Goal: Task Accomplishment & Management: Complete application form

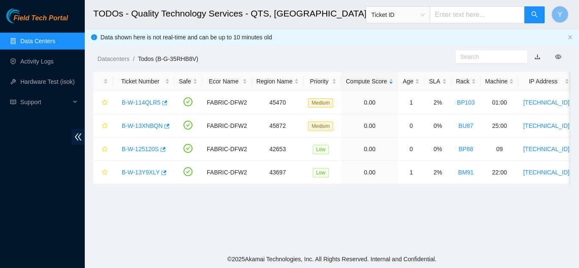
scroll to position [260, 0]
click at [38, 42] on link "Data Centers" at bounding box center [37, 41] width 35 height 7
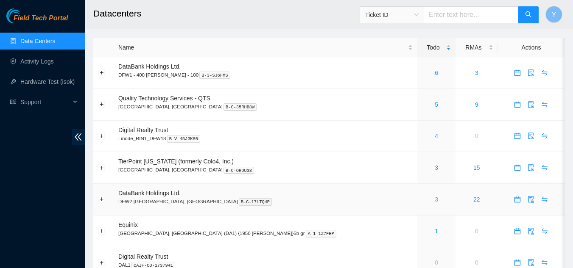
click at [434, 198] on link "3" at bounding box center [435, 199] width 3 height 7
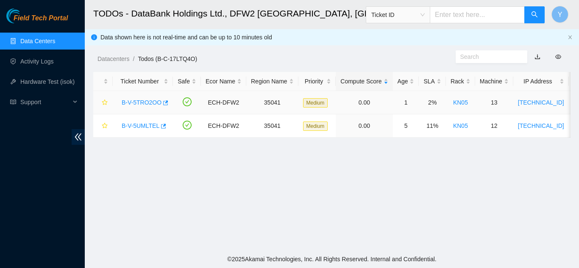
click at [142, 101] on link "B-V-5TRO2OO" at bounding box center [142, 102] width 40 height 7
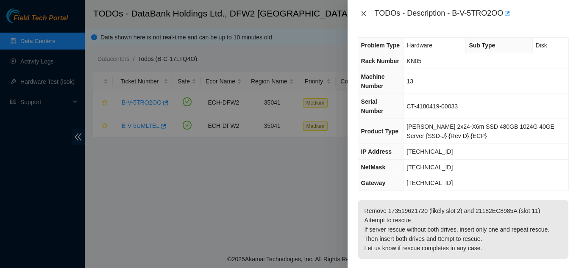
click at [365, 15] on icon "close" at bounding box center [363, 13] width 5 height 5
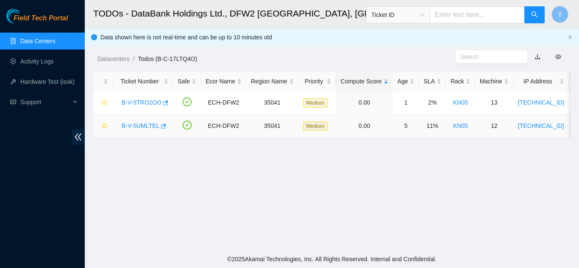
click at [139, 124] on link "B-V-5UMLTEL" at bounding box center [141, 126] width 38 height 7
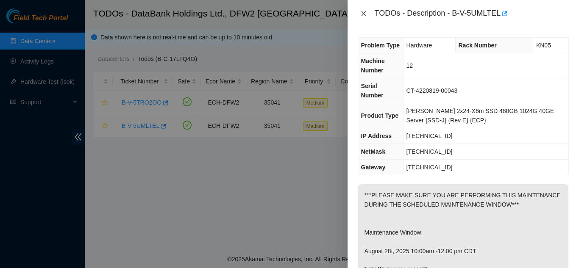
click at [362, 15] on icon "close" at bounding box center [363, 13] width 7 height 7
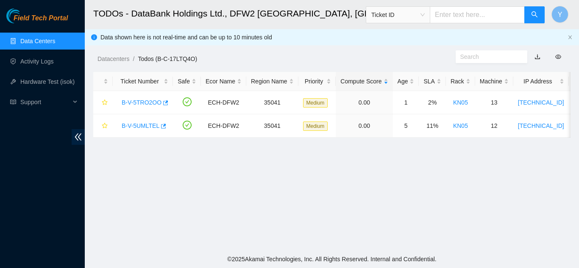
click at [55, 40] on link "Data Centers" at bounding box center [37, 41] width 35 height 7
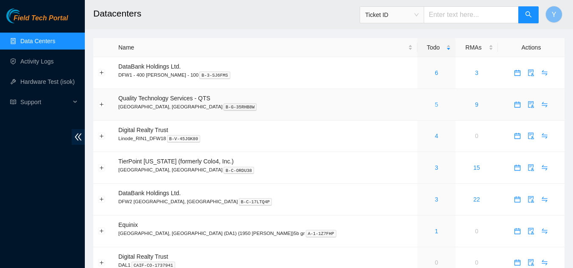
click at [434, 106] on link "5" at bounding box center [435, 104] width 3 height 7
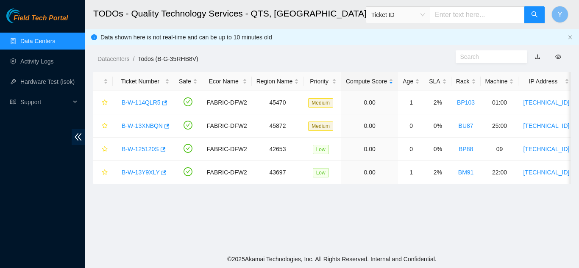
click at [41, 40] on link "Data Centers" at bounding box center [37, 41] width 35 height 7
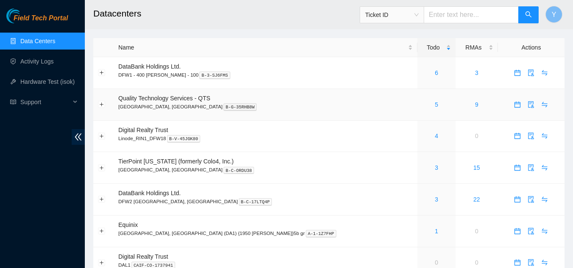
click at [422, 106] on div "5" at bounding box center [436, 104] width 29 height 9
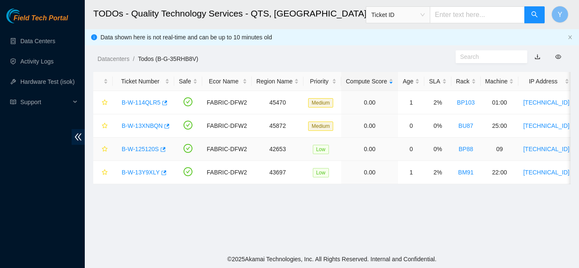
click at [139, 148] on link "B-W-125120S" at bounding box center [140, 149] width 37 height 7
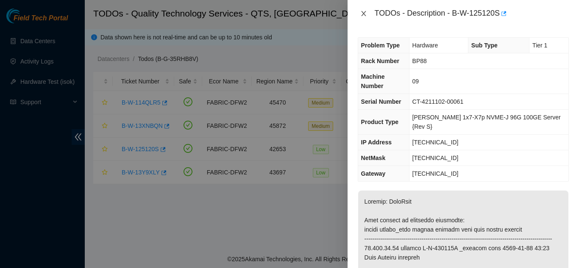
click at [364, 14] on icon "close" at bounding box center [363, 13] width 7 height 7
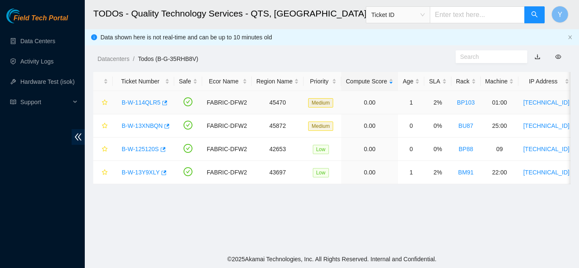
click at [142, 102] on link "B-W-114QLR5" at bounding box center [141, 102] width 39 height 7
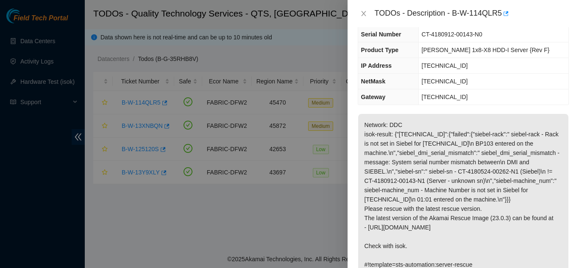
scroll to position [85, 0]
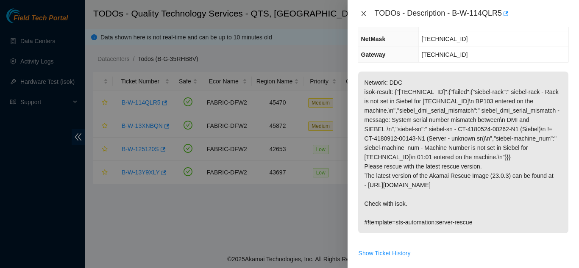
click at [365, 15] on icon "close" at bounding box center [363, 13] width 5 height 5
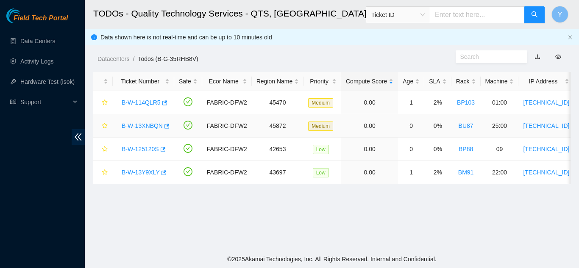
scroll to position [113, 0]
click at [137, 150] on link "B-W-125120S" at bounding box center [140, 149] width 37 height 7
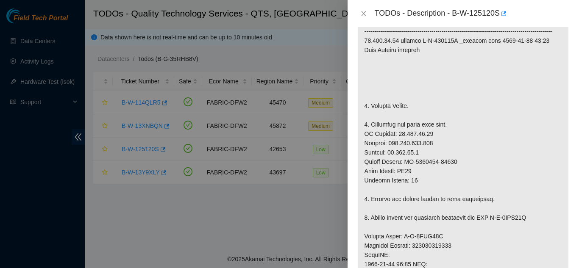
scroll to position [208, 0]
click at [297, 150] on div at bounding box center [289, 134] width 579 height 268
click at [362, 15] on icon "close" at bounding box center [363, 13] width 7 height 7
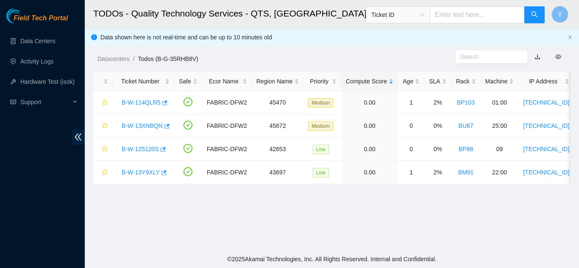
scroll to position [220, 0]
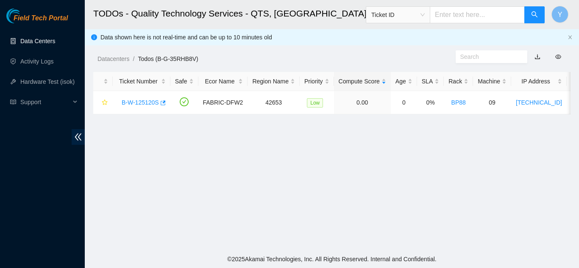
click at [32, 40] on link "Data Centers" at bounding box center [37, 41] width 35 height 7
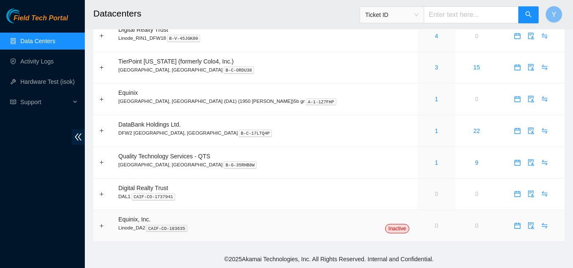
scroll to position [26, 0]
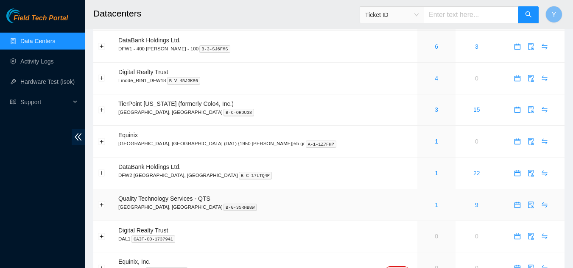
click at [434, 204] on link "1" at bounding box center [435, 205] width 3 height 7
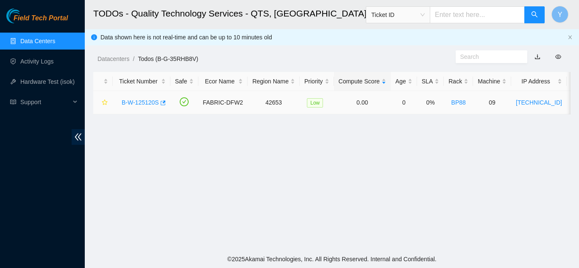
click at [139, 103] on link "B-W-125120S" at bounding box center [140, 102] width 37 height 7
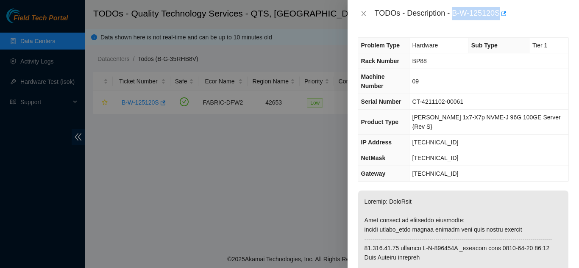
drag, startPoint x: 454, startPoint y: 12, endPoint x: 498, endPoint y: 12, distance: 44.9
click at [498, 12] on div "TODOs - Description - B-W-125120S" at bounding box center [472, 14] width 194 height 14
copy div "B-W-125120S"
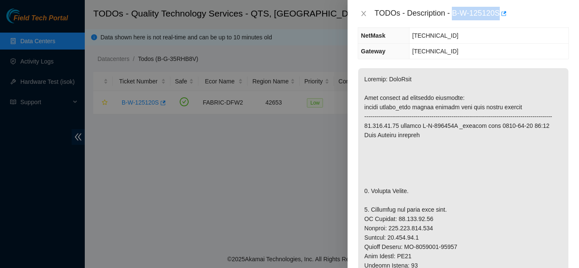
scroll to position [127, 0]
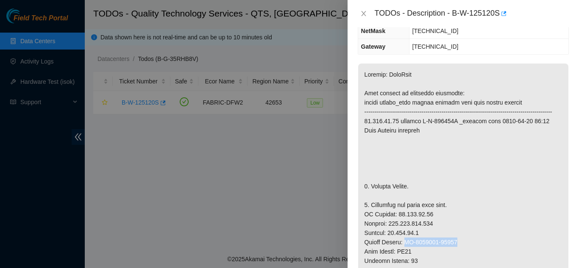
drag, startPoint x: 405, startPoint y: 233, endPoint x: 455, endPoint y: 230, distance: 50.1
copy p "CT-4220210-00112"
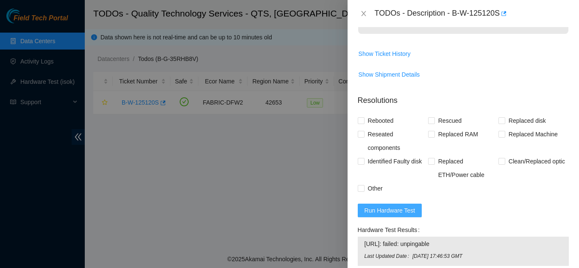
scroll to position [678, 0]
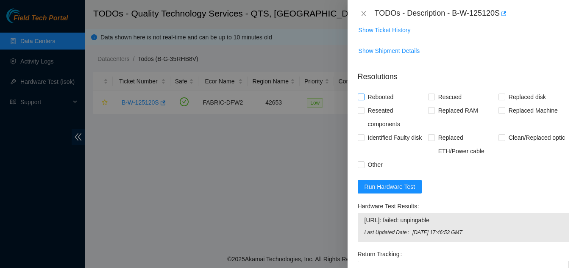
click at [362, 94] on input "Rebooted" at bounding box center [361, 97] width 6 height 6
checkbox input "true"
click at [498, 107] on input "Replaced Machine" at bounding box center [501, 110] width 6 height 6
checkbox input "true"
click at [359, 94] on input "Rebooted" at bounding box center [361, 97] width 6 height 6
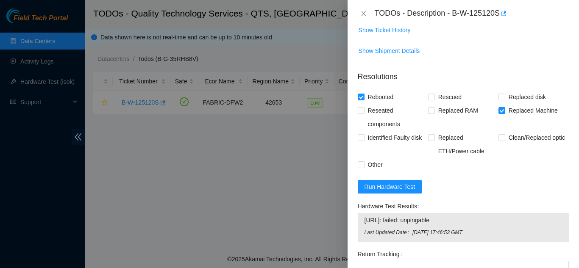
checkbox input "false"
click at [362, 162] on input "Other" at bounding box center [361, 165] width 6 height 6
checkbox input "true"
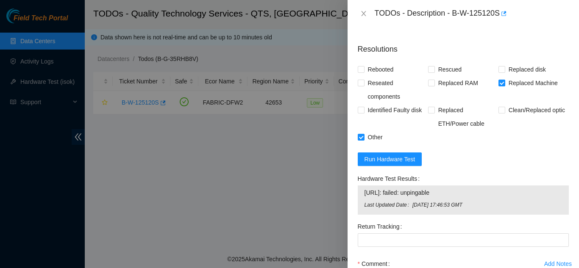
scroll to position [763, 0]
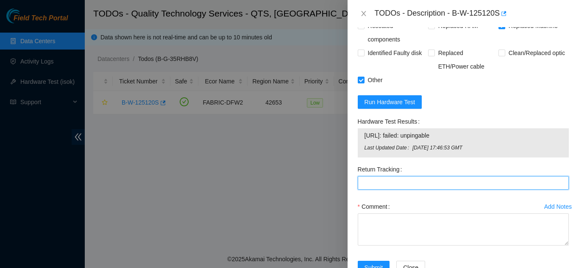
click at [377, 176] on Tracking "Return Tracking" at bounding box center [463, 183] width 211 height 14
type Tracking "414739615142"
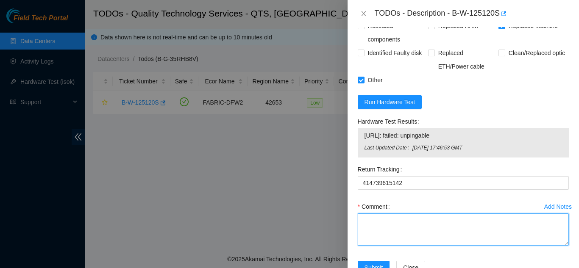
click at [384, 216] on textarea "Comment" at bounding box center [463, 230] width 211 height 32
paste textarea "Shut down machine properly, located faulty disk and replaced with new disk (S/N…"
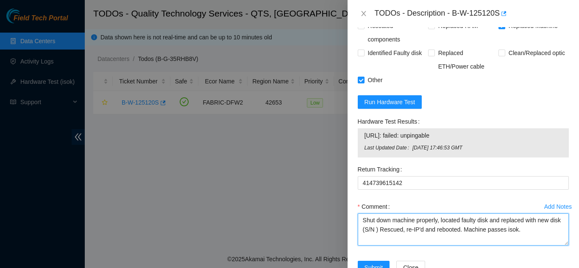
click at [388, 221] on textarea "Shut down machine properly, located faulty disk and replaced with new disk (S/N…" at bounding box center [463, 230] width 211 height 32
paste textarea "CT-4220210-00112"
click at [489, 214] on textarea "Shut down machine properly, located faulty disk and replaced with new disk (CT-…" at bounding box center [463, 230] width 211 height 32
click at [389, 221] on textarea "Shut down machine properly, located faulty machine and replaced with new disk (…" at bounding box center [463, 230] width 211 height 32
click at [535, 221] on textarea "Shut down machine properly, located faulty machine and replaced with new machin…" at bounding box center [463, 230] width 211 height 32
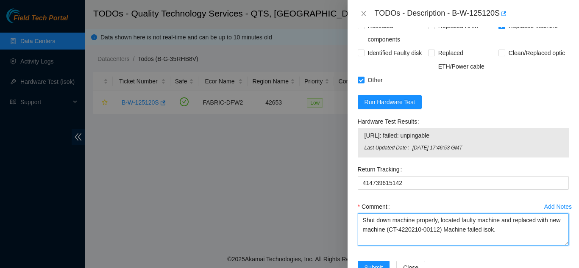
click at [512, 224] on textarea "Shut down machine properly, located faulty machine and replaced with new machin…" at bounding box center [463, 230] width 211 height 32
click at [555, 223] on textarea "Shut down machine properly, located faulty machine and replaced with new machin…" at bounding box center [463, 230] width 211 height 32
paste textarea "shelf rebooting over and over i reseated psu and all disks and shuffle disk and…"
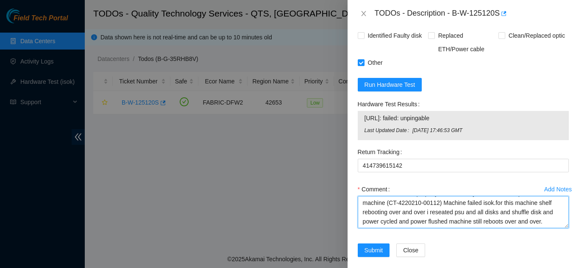
scroll to position [0, 0]
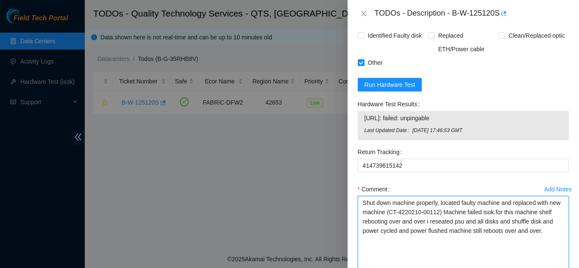
drag, startPoint x: 561, startPoint y: 217, endPoint x: 562, endPoint y: 250, distance: 33.1
click at [574, 262] on div "Problem Type Hardware Sub Type Tier 1 Rack Number BP88 Machine Number 09 Serial…" at bounding box center [463, 147] width 231 height 241
click at [549, 205] on textarea "Shut down machine properly, located faulty machine and replaced with new machin…" at bounding box center [463, 234] width 211 height 77
click at [555, 222] on textarea "Shut down machine properly, located faulty machine and replaced with new machin…" at bounding box center [463, 234] width 211 height 77
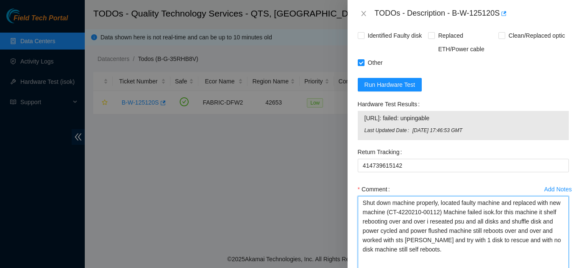
click at [368, 212] on textarea "Shut down machine properly, located faulty machine and replaced with new machin…" at bounding box center [463, 234] width 211 height 77
drag, startPoint x: 362, startPoint y: 195, endPoint x: 434, endPoint y: 241, distance: 85.6
click at [432, 242] on textarea "Shut down machine properly, located faulty machine and replaced with new machin…" at bounding box center [463, 234] width 211 height 77
type textarea "Shut down machine properly, located faulty machine and replaced with new machin…"
drag, startPoint x: 431, startPoint y: 170, endPoint x: 436, endPoint y: 176, distance: 7.5
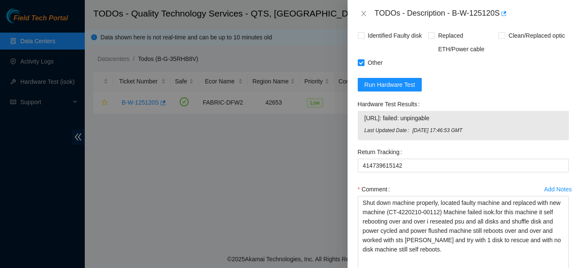
click at [431, 171] on div "Return Tracking 414739615142" at bounding box center [463, 163] width 218 height 37
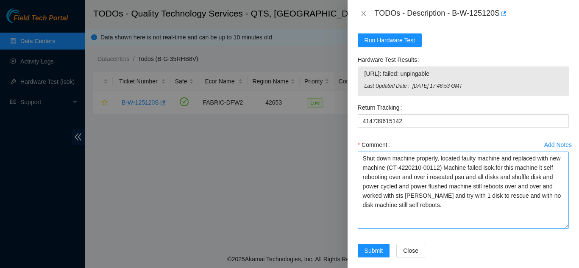
scroll to position [825, 0]
click at [372, 246] on span "Submit" at bounding box center [374, 250] width 19 height 9
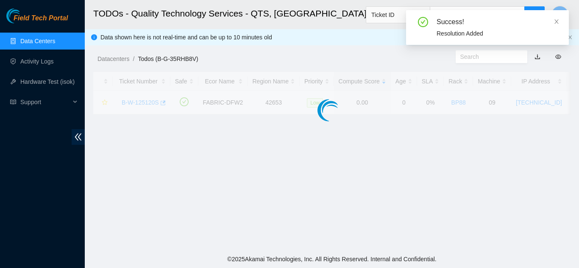
scroll to position [291, 0]
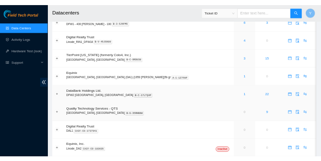
scroll to position [26, 0]
